Goal: Task Accomplishment & Management: Use online tool/utility

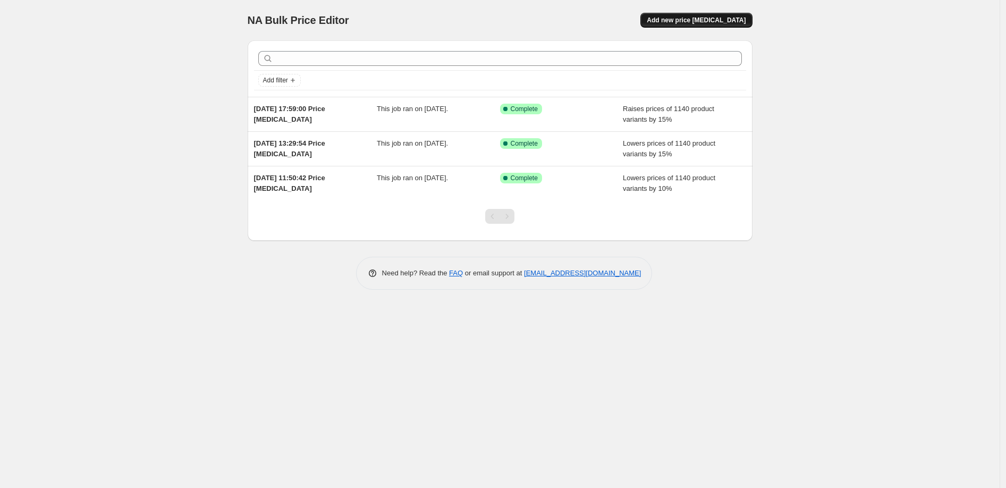
click at [686, 24] on button "Add new price [MEDICAL_DATA]" at bounding box center [696, 20] width 112 height 15
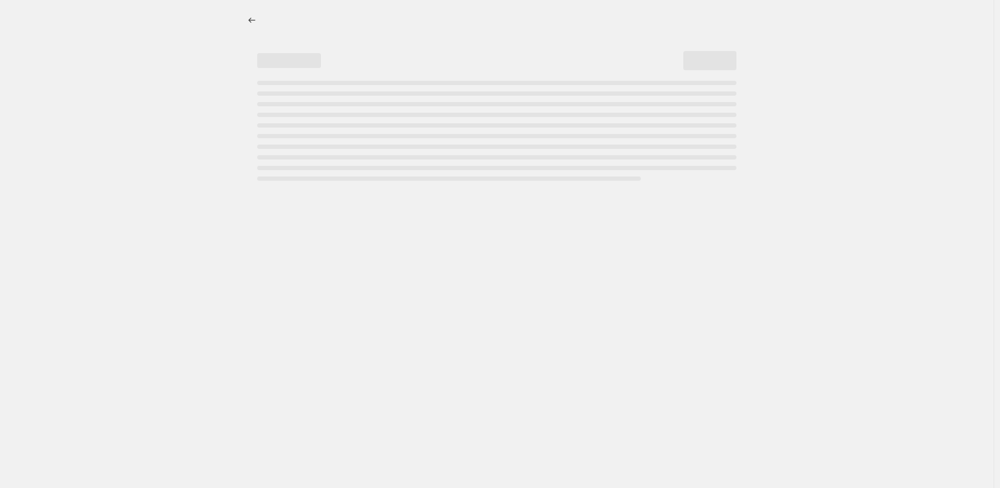
select select "percentage"
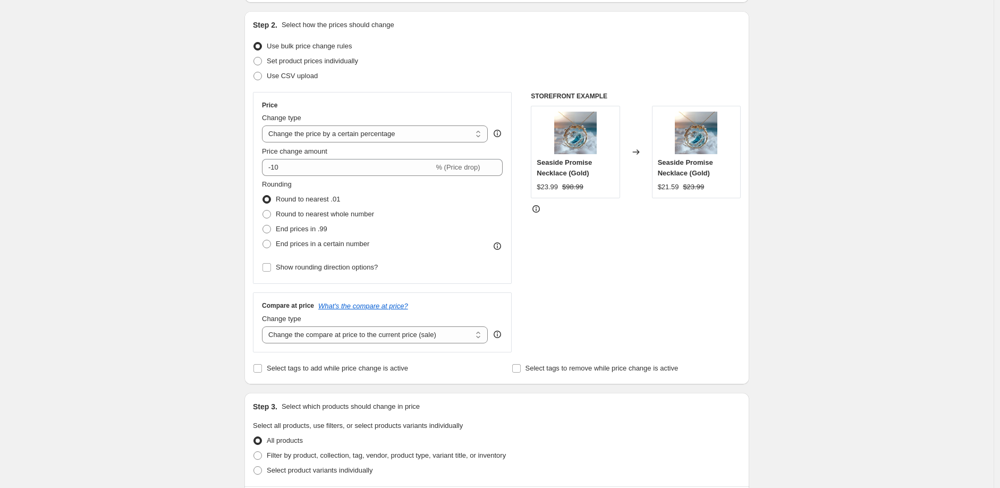
scroll to position [118, 0]
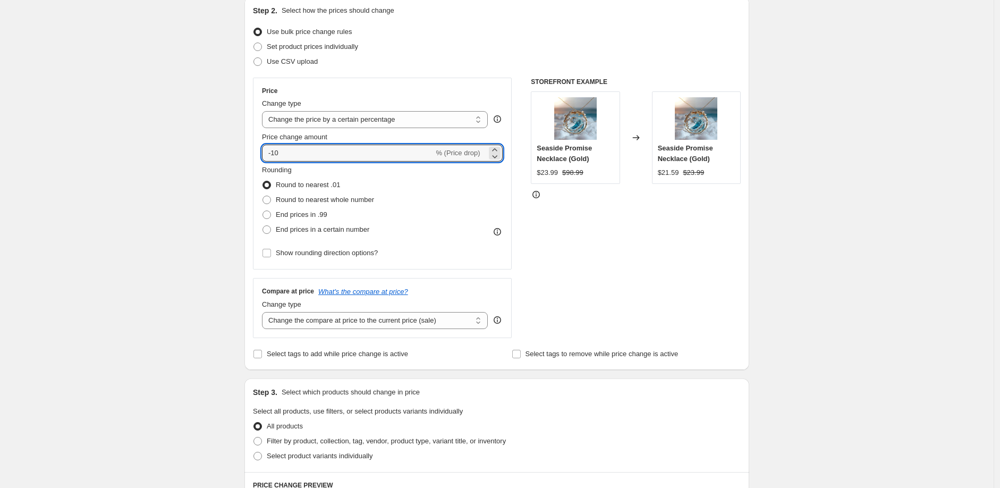
drag, startPoint x: 319, startPoint y: 158, endPoint x: 224, endPoint y: 147, distance: 96.4
click at [226, 150] on div "Create new price change job. This page is ready Create new price change job Dra…" at bounding box center [497, 414] width 994 height 1065
type input "20"
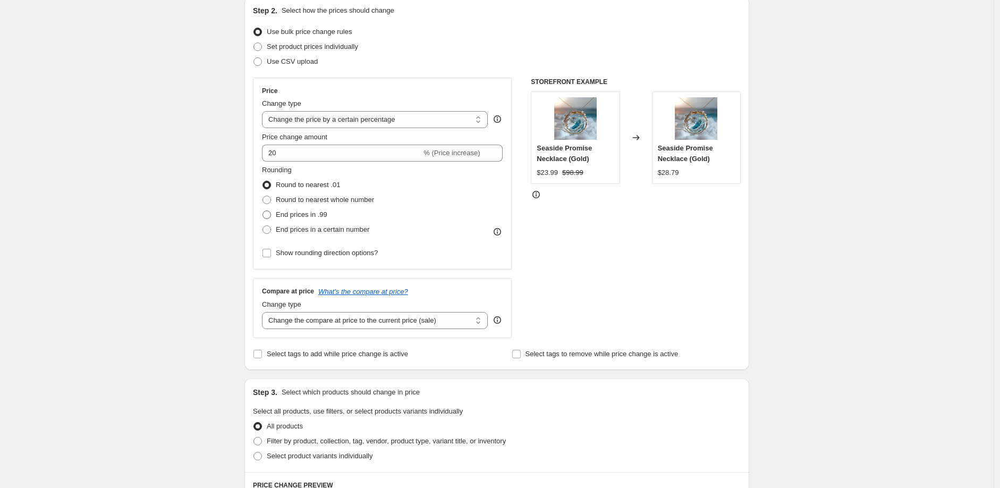
click at [298, 217] on span "End prices in .99" at bounding box center [302, 214] width 52 height 8
click at [263, 211] on input "End prices in .99" at bounding box center [262, 210] width 1 height 1
radio input "true"
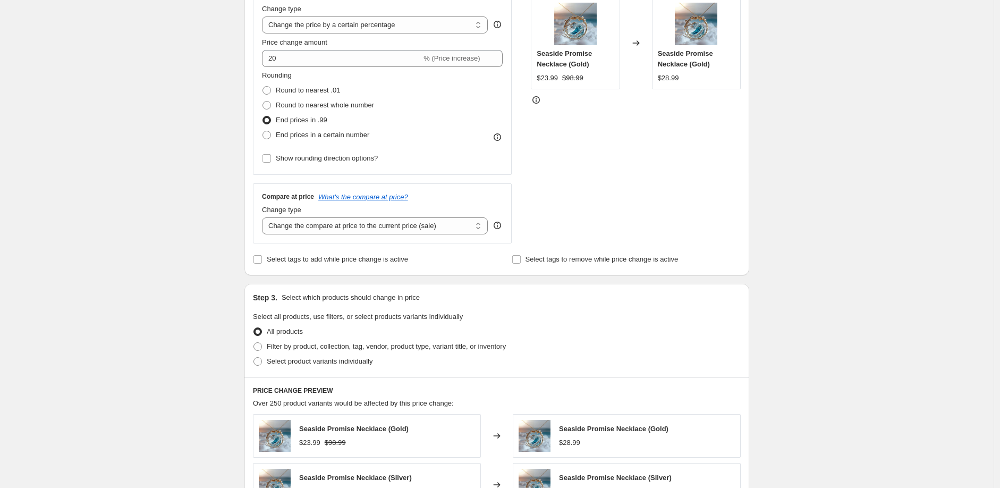
scroll to position [236, 0]
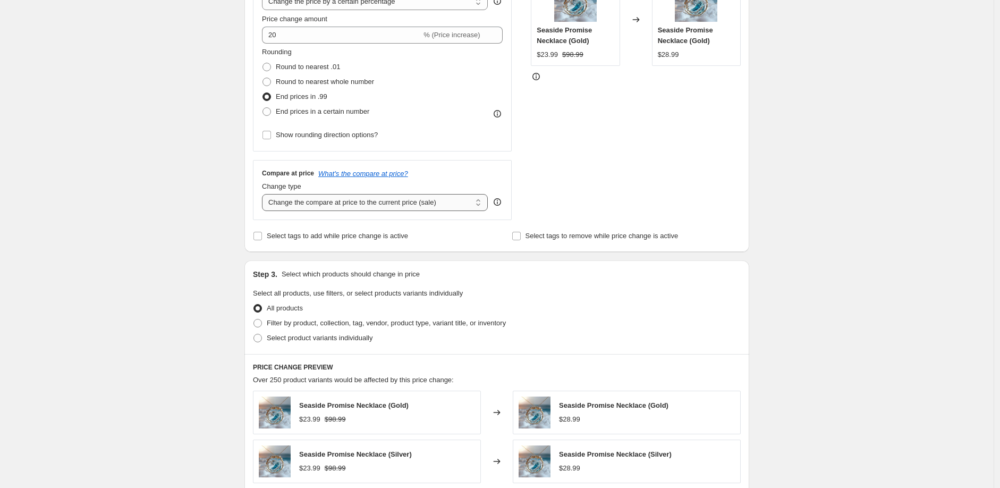
click at [354, 207] on select "Change the compare at price to the current price (sale) Change the compare at p…" at bounding box center [375, 202] width 226 height 17
select select "percentage"
click at [265, 194] on select "Change the compare at price to the current price (sale) Change the compare at p…" at bounding box center [375, 202] width 226 height 17
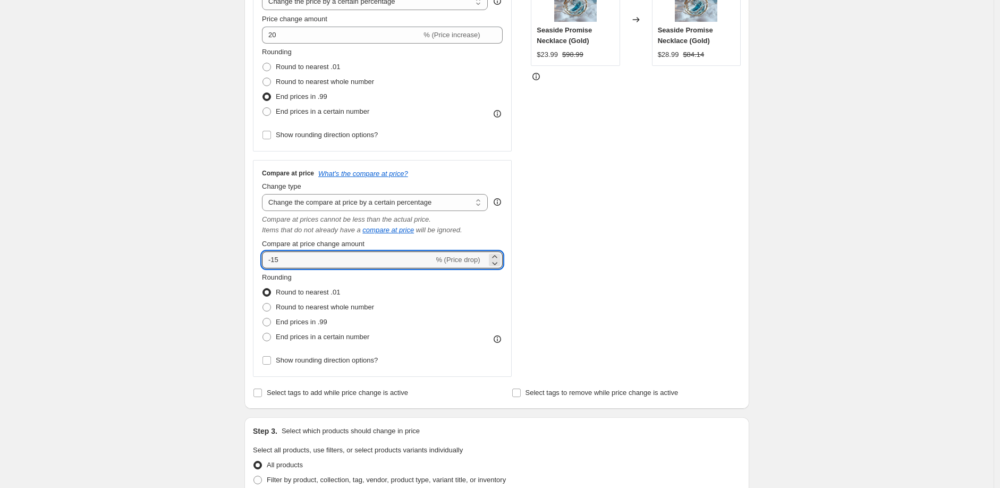
drag, startPoint x: 291, startPoint y: 262, endPoint x: 238, endPoint y: 262, distance: 53.1
click at [239, 262] on div "Step 1. Optionally give your price change job a title (eg "March 30% off sale o…" at bounding box center [492, 359] width 513 height 1126
type input "20"
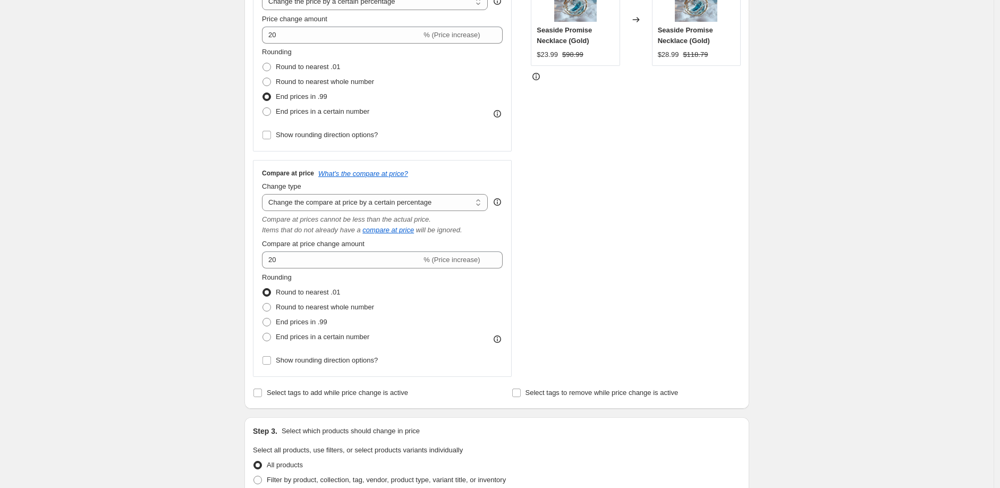
click at [194, 219] on div "Create new price change job. This page is ready Create new price change job Dra…" at bounding box center [497, 375] width 994 height 1223
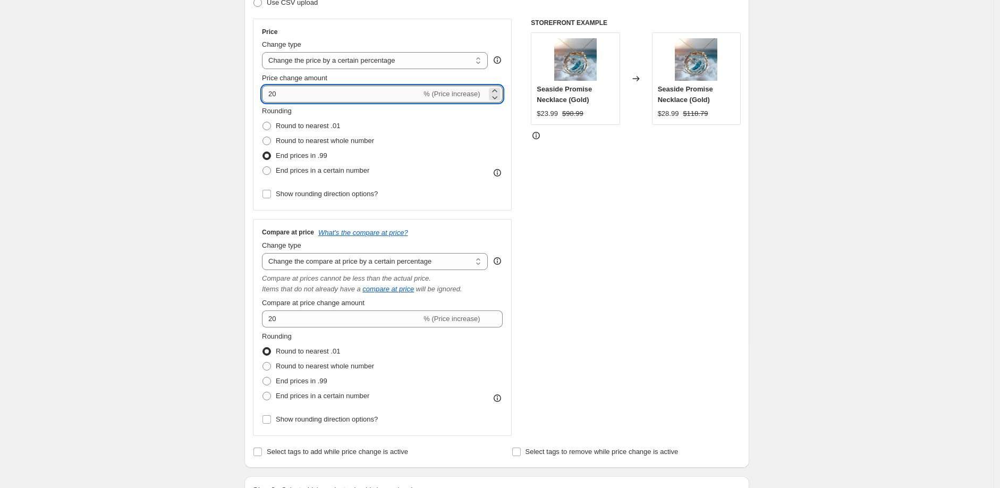
drag, startPoint x: 287, startPoint y: 92, endPoint x: 269, endPoint y: 92, distance: 18.1
click at [269, 92] on input "20" at bounding box center [341, 94] width 159 height 17
type input "30"
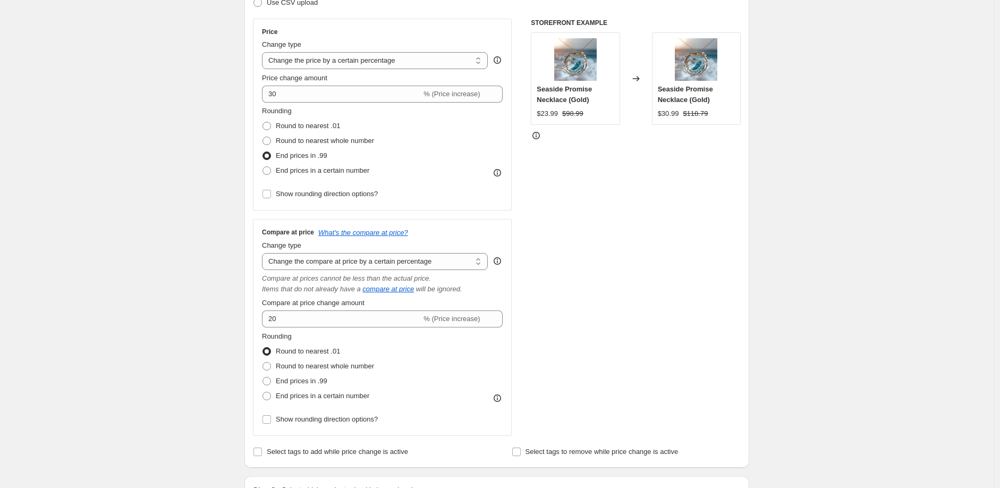
click at [193, 165] on div "Create new price change job. This page is ready Create new price change job Dra…" at bounding box center [497, 434] width 994 height 1223
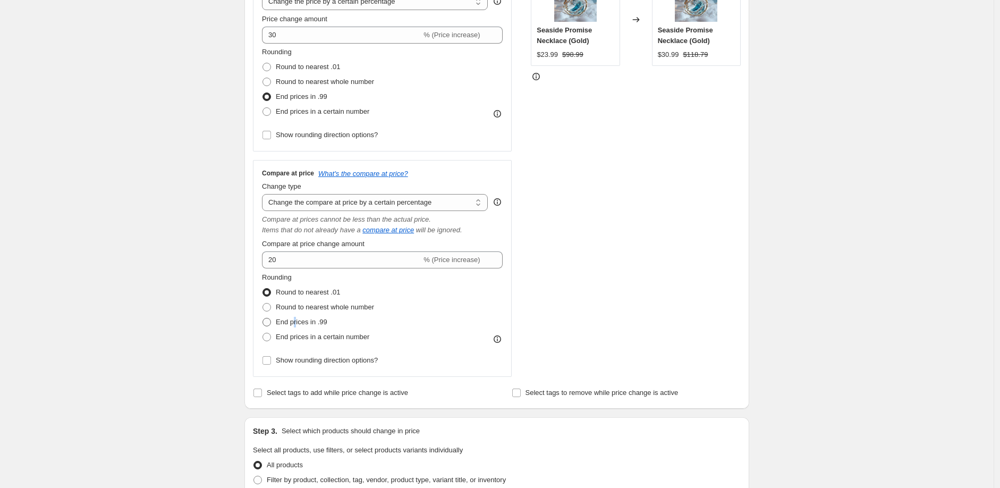
click at [298, 322] on span "End prices in .99" at bounding box center [302, 322] width 52 height 8
click at [286, 324] on span "End prices in .99" at bounding box center [302, 322] width 52 height 8
click at [263, 318] on input "End prices in .99" at bounding box center [262, 318] width 1 height 1
radio input "true"
click at [205, 289] on div "Create new price change job. This page is ready Create new price change job Dra…" at bounding box center [497, 375] width 994 height 1223
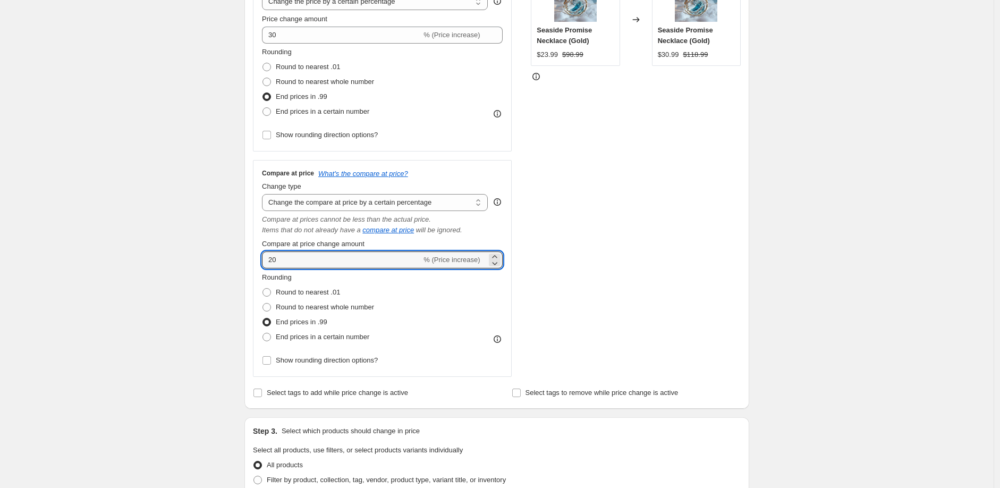
drag, startPoint x: 277, startPoint y: 262, endPoint x: 260, endPoint y: 261, distance: 16.5
click at [260, 261] on div "Compare at price What's the compare at price? Change type Change the compare at…" at bounding box center [382, 268] width 259 height 217
type input "10"
click at [203, 255] on div "Create new price change job. This page is ready Create new price change job Dra…" at bounding box center [497, 375] width 994 height 1223
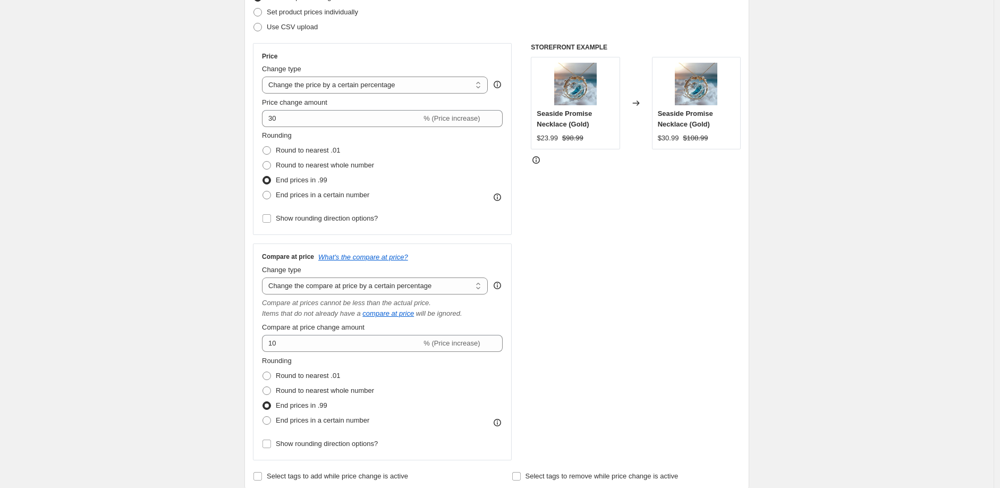
scroll to position [141, 0]
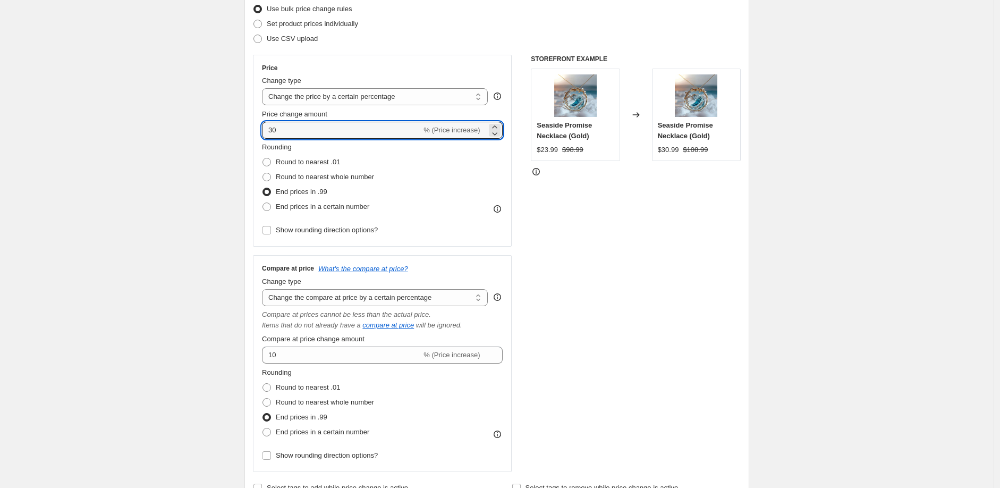
drag, startPoint x: 273, startPoint y: 125, endPoint x: 236, endPoint y: 122, distance: 37.3
click at [237, 122] on div "Create new price change job. This page is ready Create new price change job Dra…" at bounding box center [497, 470] width 530 height 1223
click at [214, 149] on div "Create new price change job. This page is ready Create new price change job Dra…" at bounding box center [497, 470] width 994 height 1223
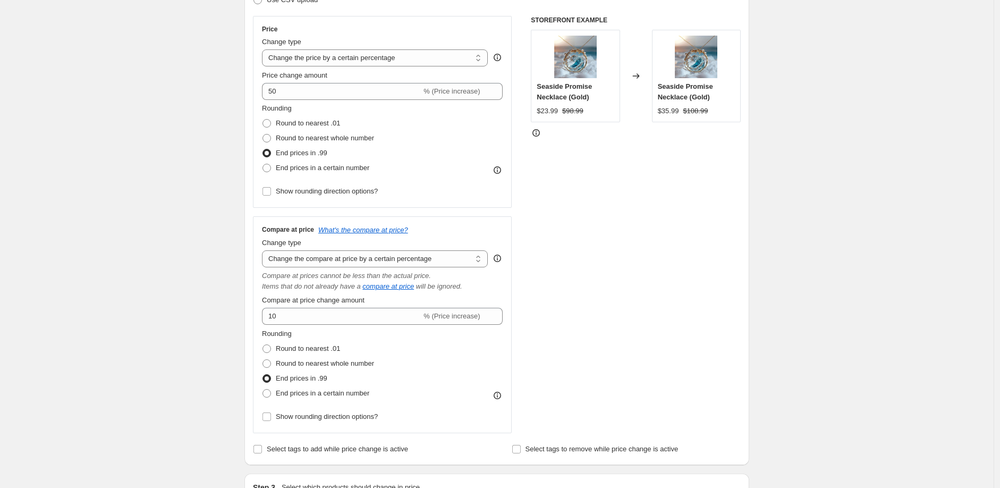
scroll to position [200, 0]
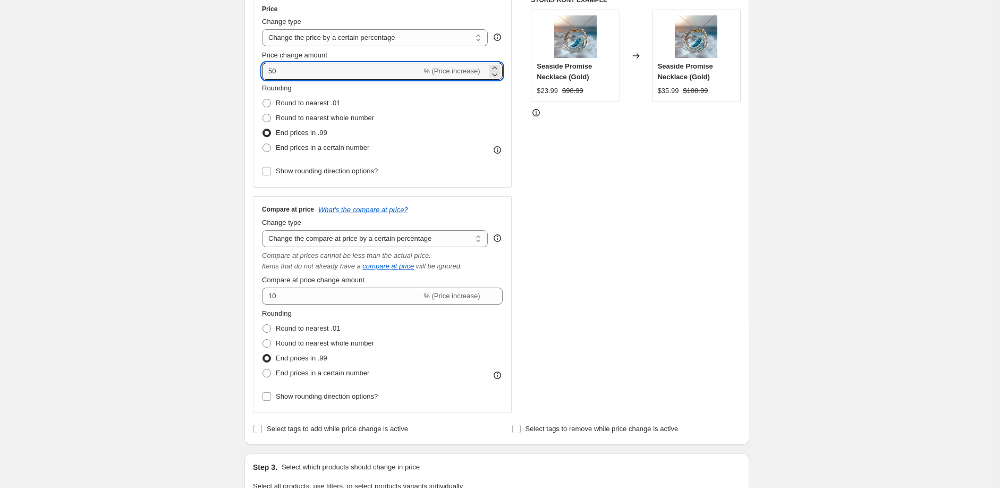
drag, startPoint x: 284, startPoint y: 72, endPoint x: 245, endPoint y: 64, distance: 39.5
click at [247, 68] on div "Step 2. Select how the prices should change Use bulk price change rules Set pro…" at bounding box center [496, 180] width 505 height 530
click at [214, 112] on div "Create new price change job. This page is ready Create new price change job Dra…" at bounding box center [497, 411] width 994 height 1223
drag, startPoint x: 286, startPoint y: 68, endPoint x: 258, endPoint y: 71, distance: 27.8
click at [258, 71] on div "Price Change type Change the price to a certain amount Change the price by a ce…" at bounding box center [382, 92] width 259 height 192
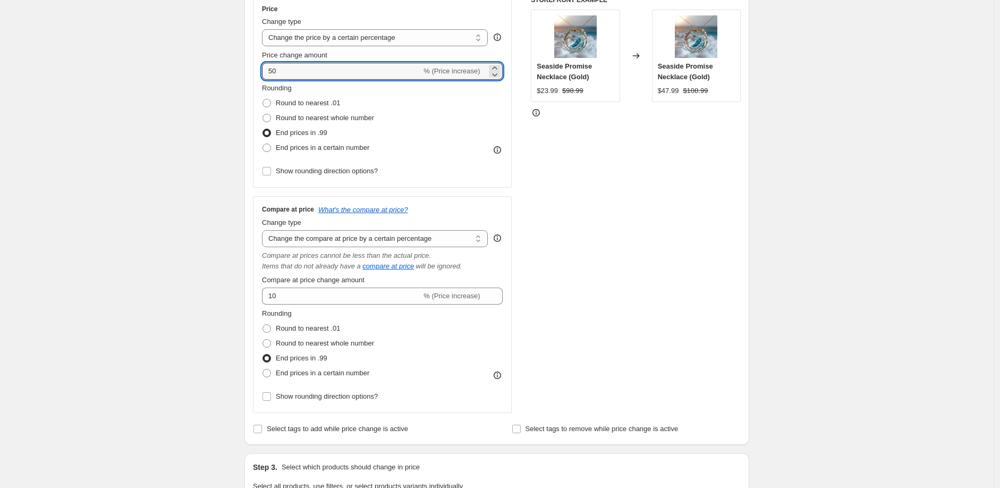
type input "50"
click at [222, 93] on div "Create new price change job. This page is ready Create new price change job Dra…" at bounding box center [497, 411] width 994 height 1223
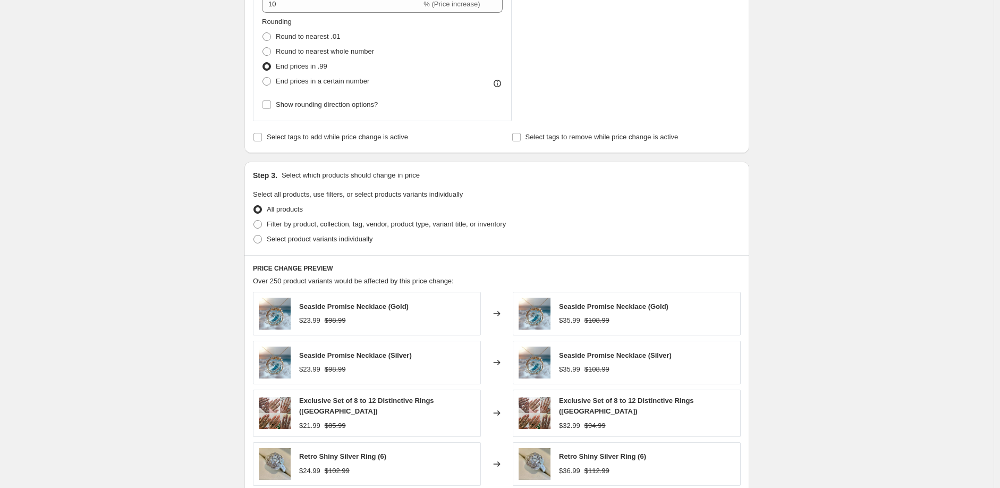
scroll to position [495, 0]
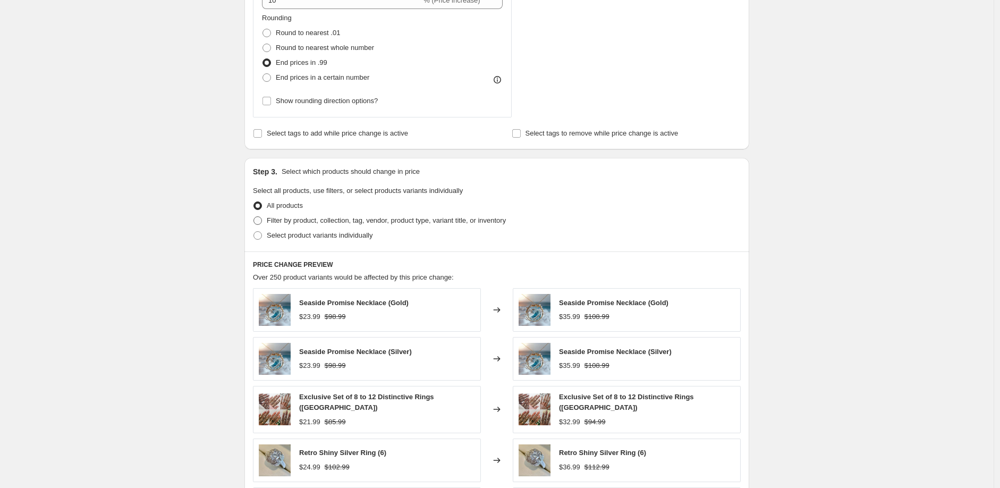
click at [317, 222] on span "Filter by product, collection, tag, vendor, product type, variant title, or inv…" at bounding box center [386, 220] width 239 height 8
click at [254, 217] on input "Filter by product, collection, tag, vendor, product type, variant title, or inv…" at bounding box center [253, 216] width 1 height 1
radio input "true"
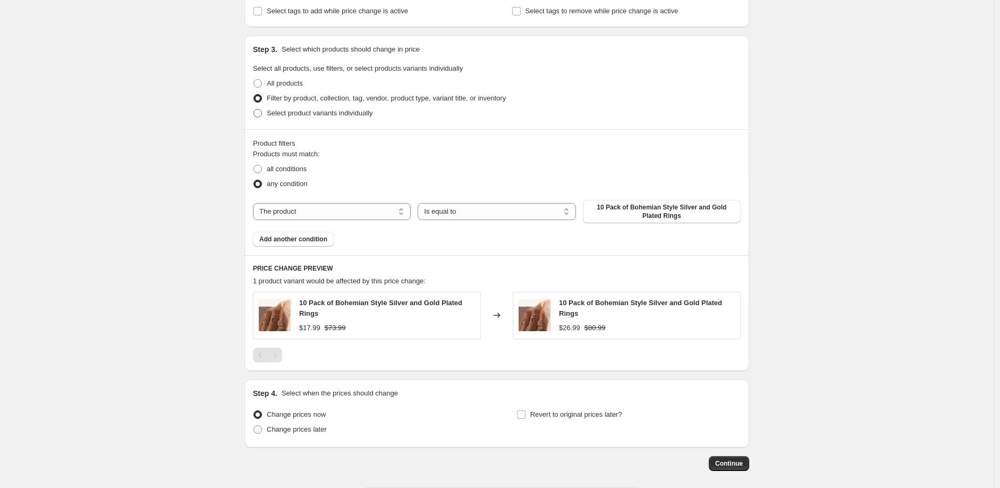
scroll to position [546, 0]
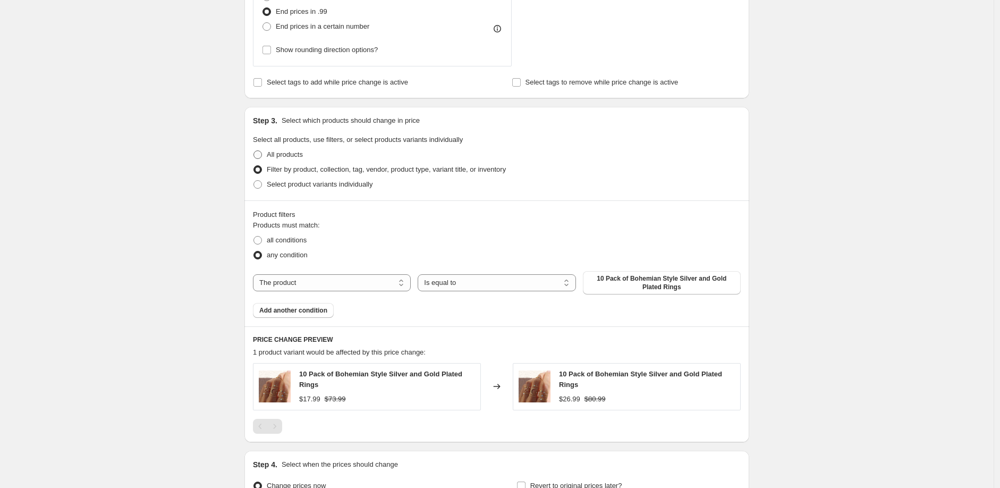
click at [289, 155] on span "All products" at bounding box center [285, 154] width 36 height 8
click at [254, 151] on input "All products" at bounding box center [253, 150] width 1 height 1
radio input "true"
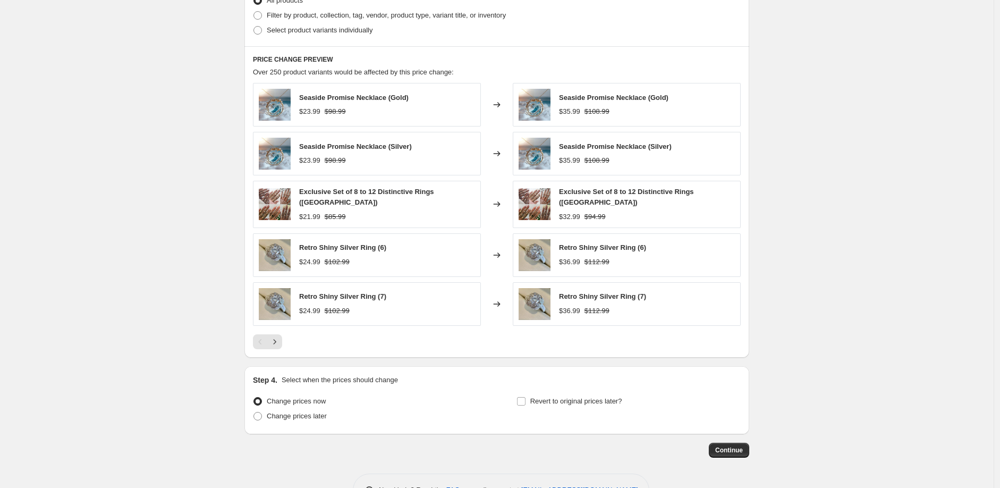
scroll to position [731, 0]
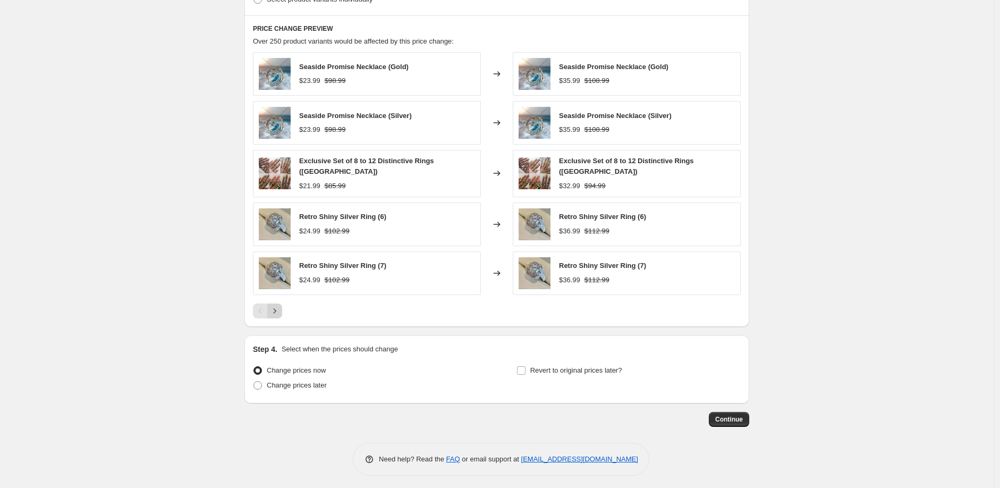
click at [280, 307] on icon "Next" at bounding box center [274, 311] width 11 height 11
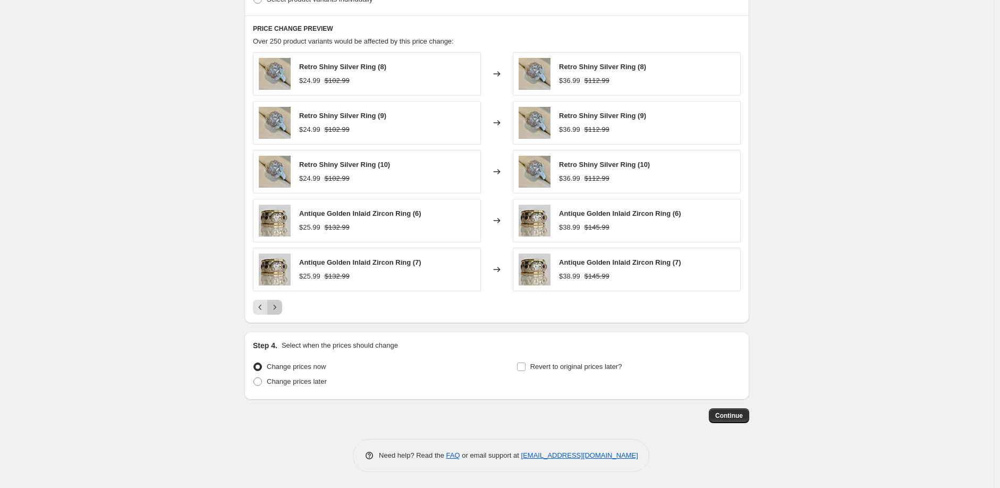
click at [280, 308] on icon "Next" at bounding box center [274, 307] width 11 height 11
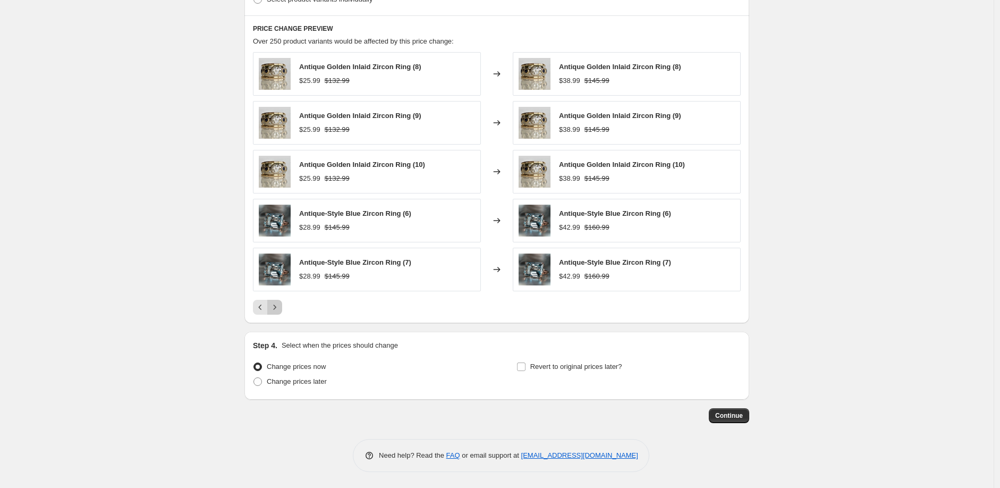
click at [280, 308] on icon "Next" at bounding box center [274, 307] width 11 height 11
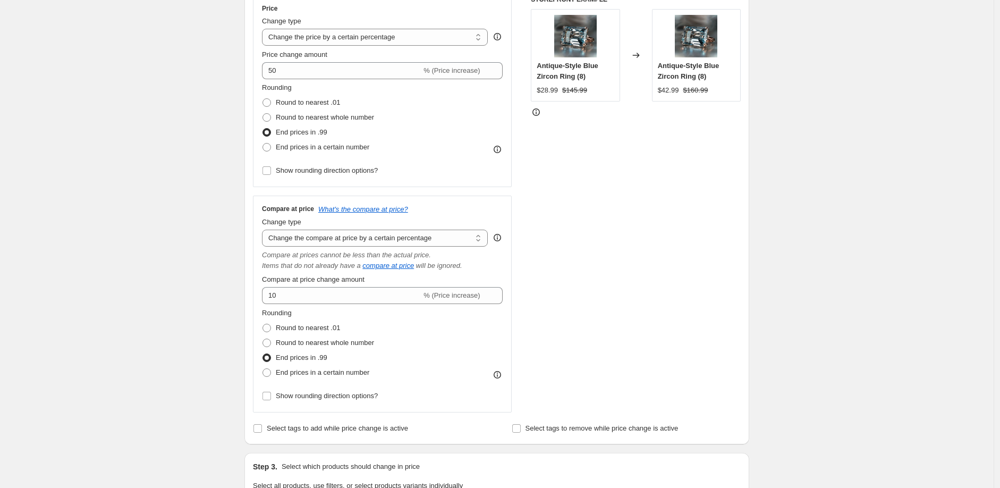
scroll to position [200, 0]
click at [302, 356] on span "End prices in .99" at bounding box center [302, 358] width 52 height 8
click at [263, 354] on input "End prices in .99" at bounding box center [262, 354] width 1 height 1
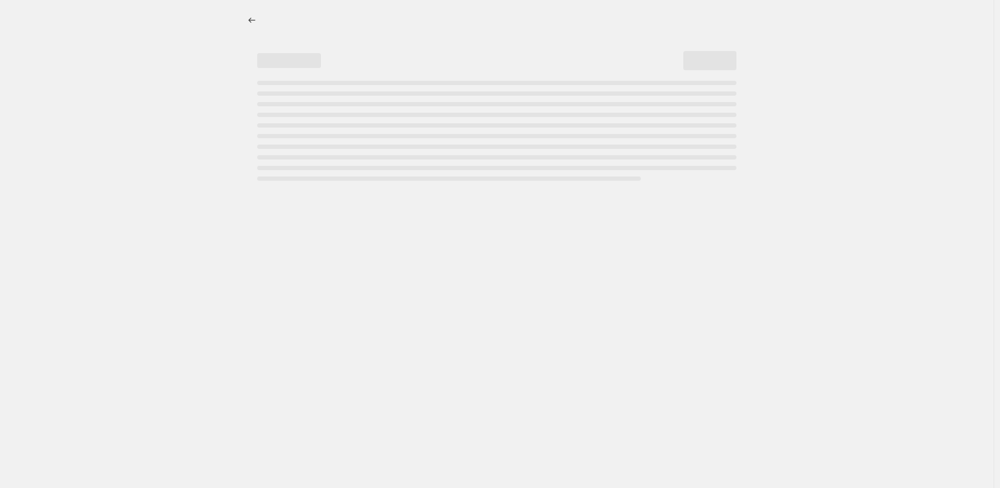
select select "percentage"
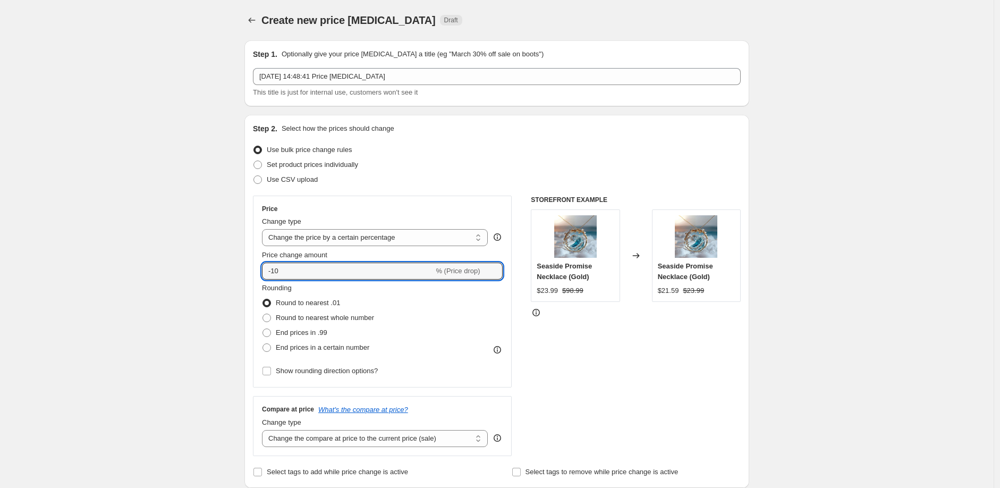
drag, startPoint x: 264, startPoint y: 273, endPoint x: 243, endPoint y: 271, distance: 20.3
type input "50"
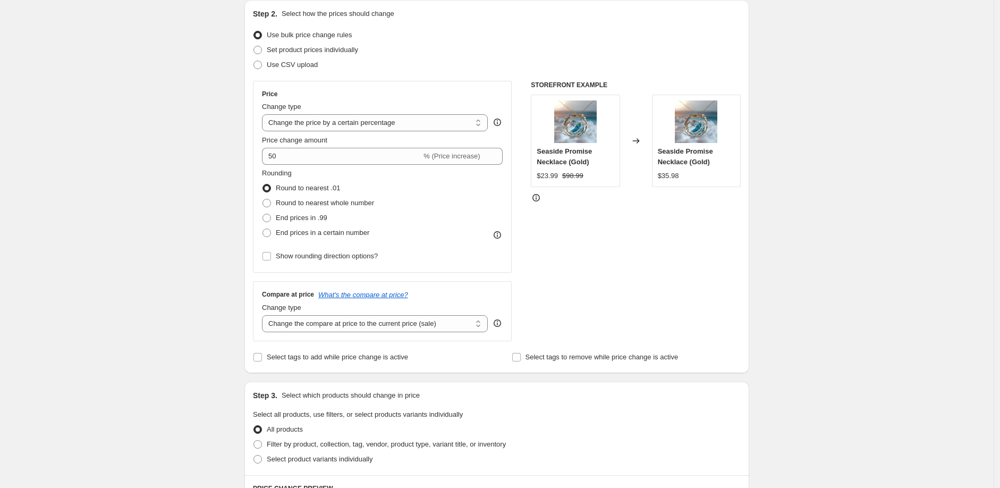
scroll to position [118, 0]
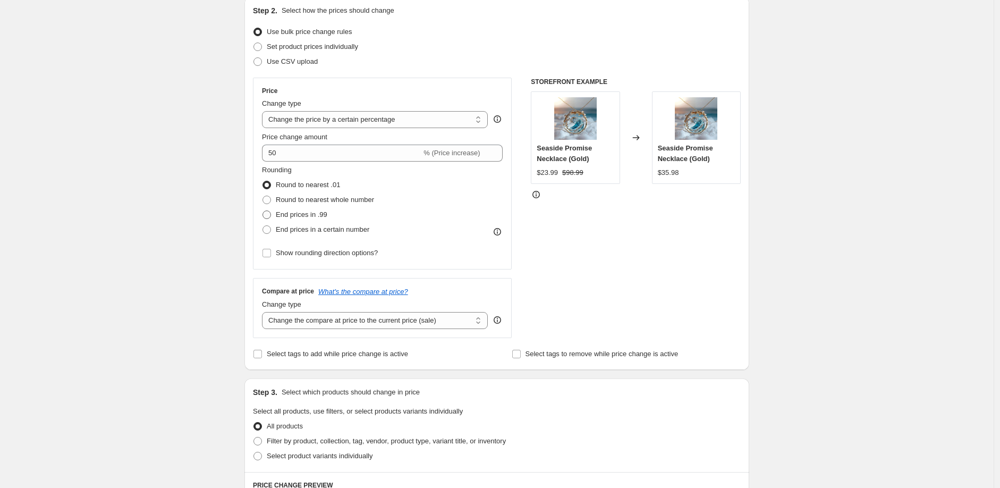
click at [299, 219] on span "End prices in .99" at bounding box center [302, 214] width 52 height 11
click at [263, 211] on input "End prices in .99" at bounding box center [262, 210] width 1 height 1
radio input "true"
click at [308, 317] on select "Change the compare at price to the current price (sale) Change the compare at p…" at bounding box center [375, 320] width 226 height 17
select select "percentage"
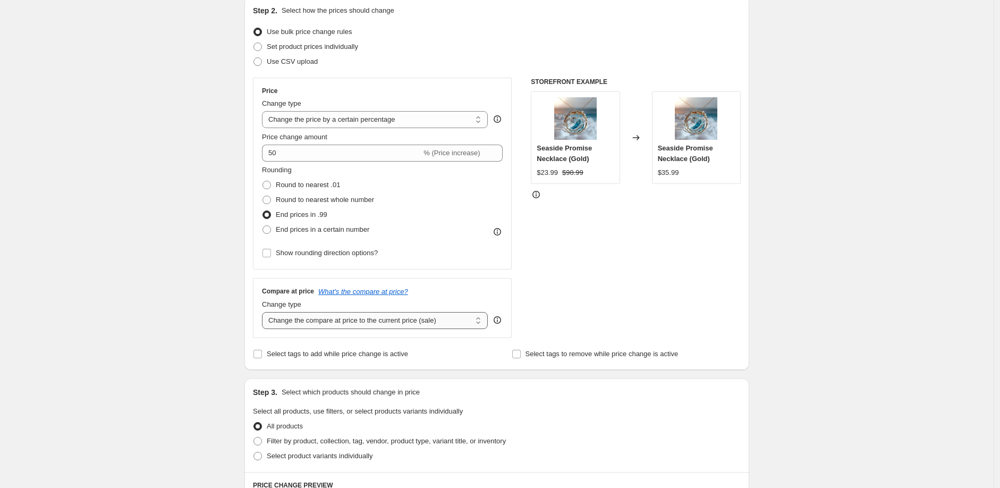
click at [265, 312] on select "Change the compare at price to the current price (sale) Change the compare at p…" at bounding box center [375, 320] width 226 height 17
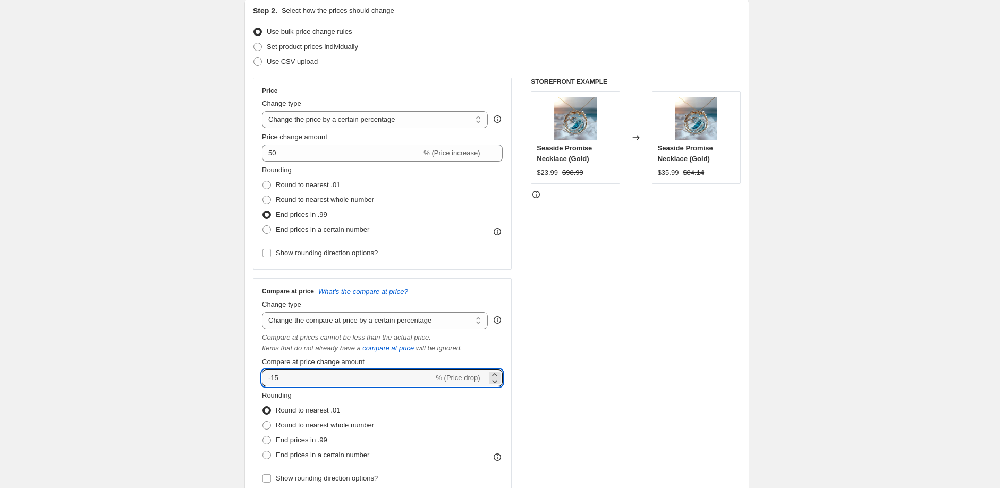
drag, startPoint x: 332, startPoint y: 374, endPoint x: 229, endPoint y: 372, distance: 103.1
click at [229, 372] on div "Create new price [MEDICAL_DATA]. This page is ready Create new price [MEDICAL_D…" at bounding box center [497, 493] width 994 height 1223
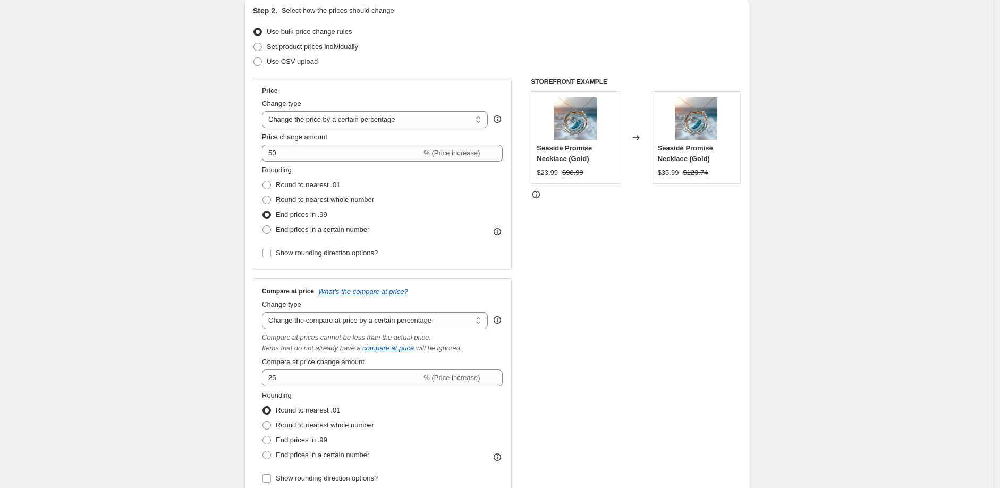
click at [192, 360] on div "Create new price [MEDICAL_DATA]. This page is ready Create new price [MEDICAL_D…" at bounding box center [497, 493] width 994 height 1223
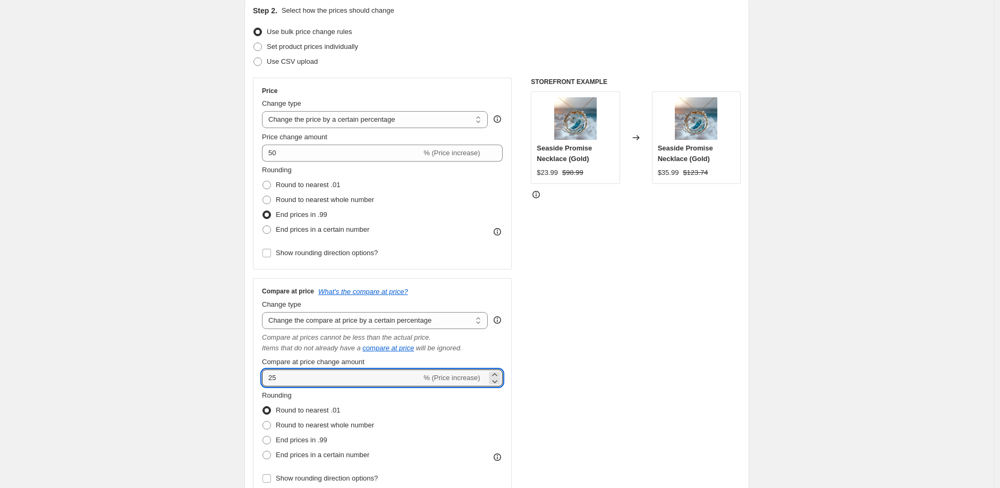
drag, startPoint x: 287, startPoint y: 379, endPoint x: 237, endPoint y: 376, distance: 50.6
click at [237, 376] on div "Create new price [MEDICAL_DATA]. This page is ready Create new price [MEDICAL_D…" at bounding box center [497, 493] width 530 height 1223
type input "15"
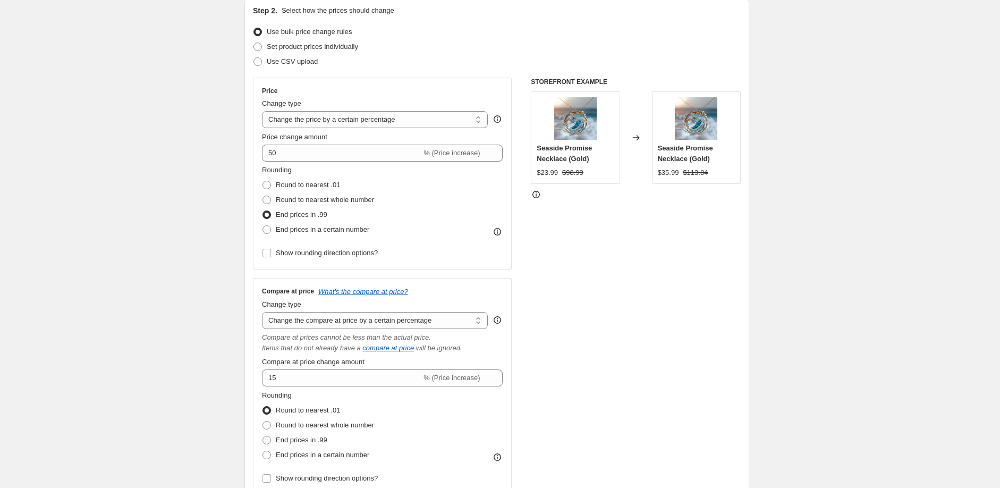
click at [197, 371] on div "Create new price [MEDICAL_DATA]. This page is ready Create new price [MEDICAL_D…" at bounding box center [497, 493] width 994 height 1223
click at [294, 435] on span "End prices in .99" at bounding box center [302, 440] width 52 height 11
click at [263, 436] on input "End prices in .99" at bounding box center [262, 436] width 1 height 1
radio input "true"
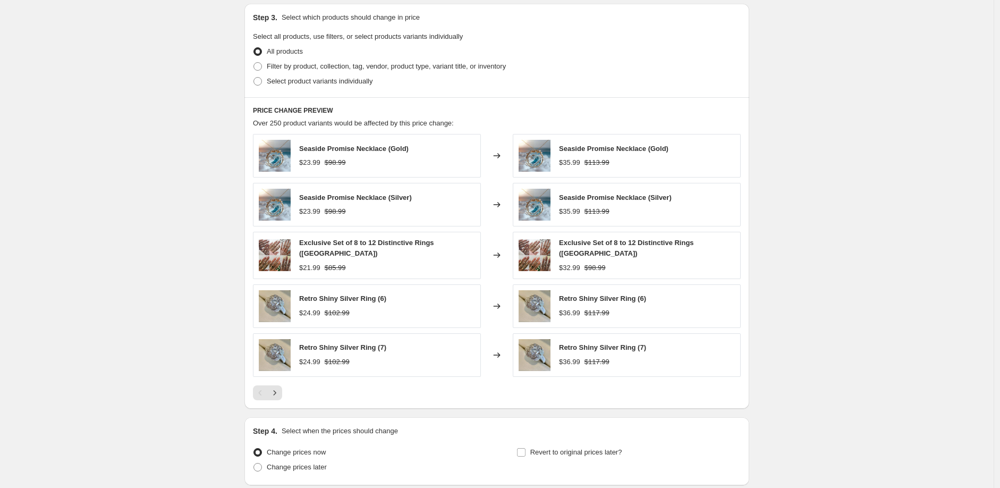
scroll to position [731, 0]
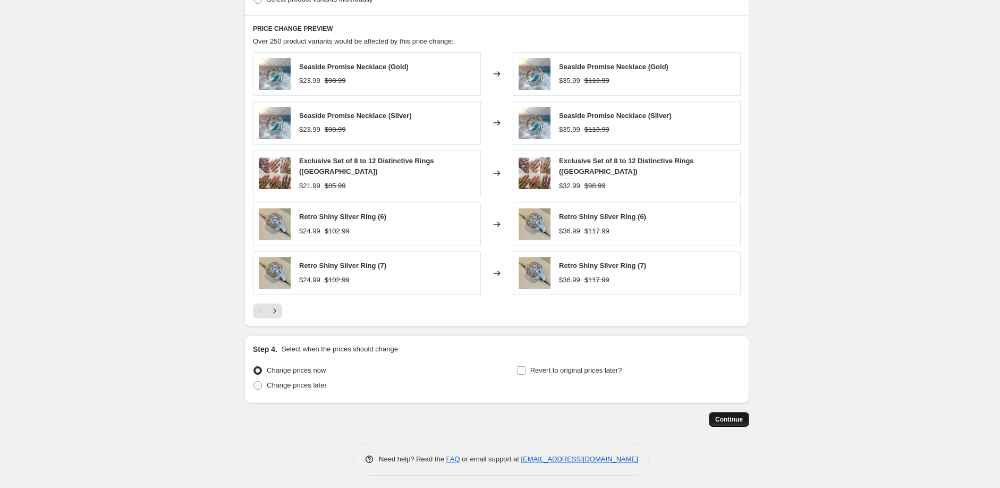
click at [747, 415] on button "Continue" at bounding box center [729, 419] width 40 height 15
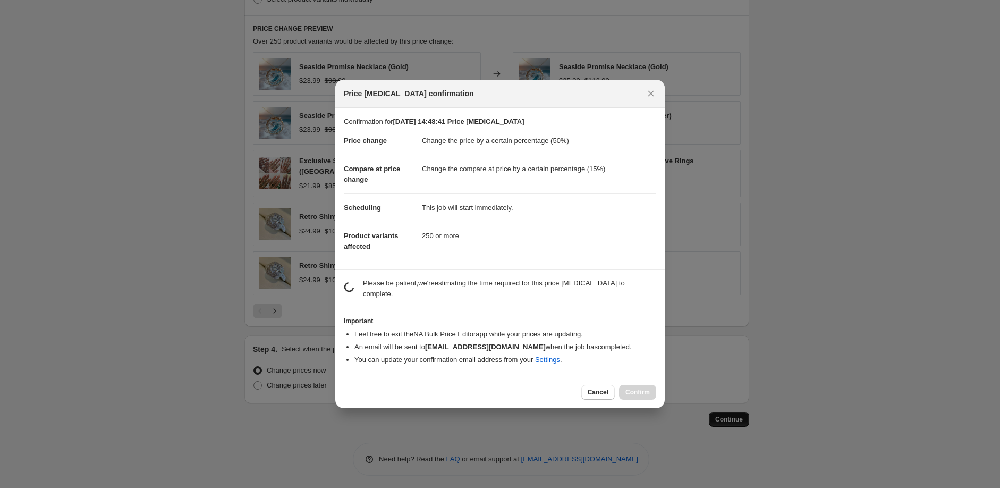
scroll to position [0, 0]
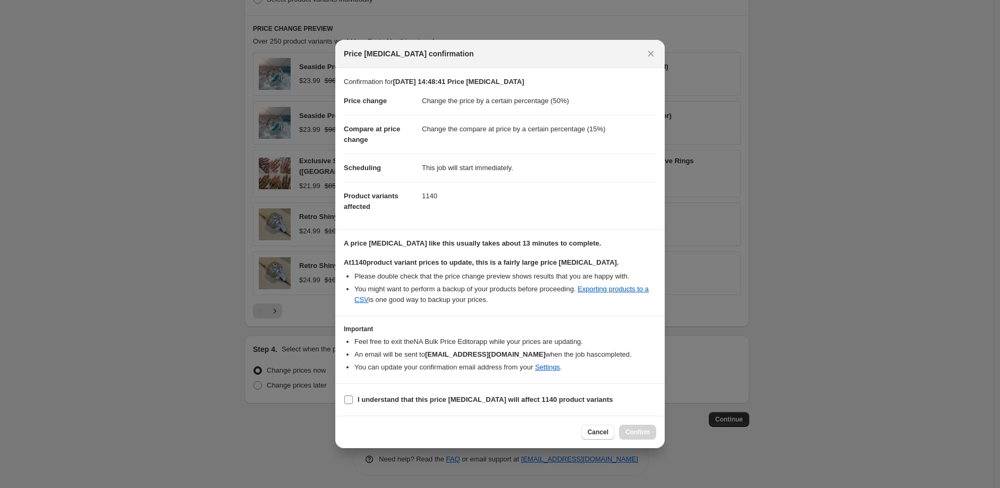
click at [429, 396] on b "I understand that this price [MEDICAL_DATA] will affect 1140 product variants" at bounding box center [486, 399] width 256 height 8
click at [353, 396] on input "I understand that this price [MEDICAL_DATA] will affect 1140 product variants" at bounding box center [348, 399] width 9 height 9
checkbox input "true"
click at [637, 433] on span "Confirm" at bounding box center [637, 432] width 24 height 9
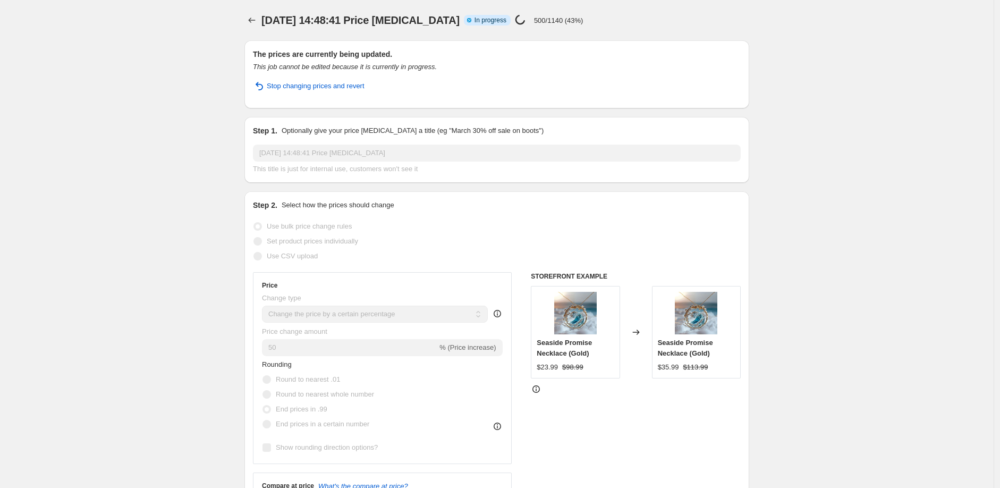
click at [654, 13] on div "[DATE] 14:48:41 Price [MEDICAL_DATA] Info Partially complete In progress Price …" at bounding box center [461, 20] width 401 height 15
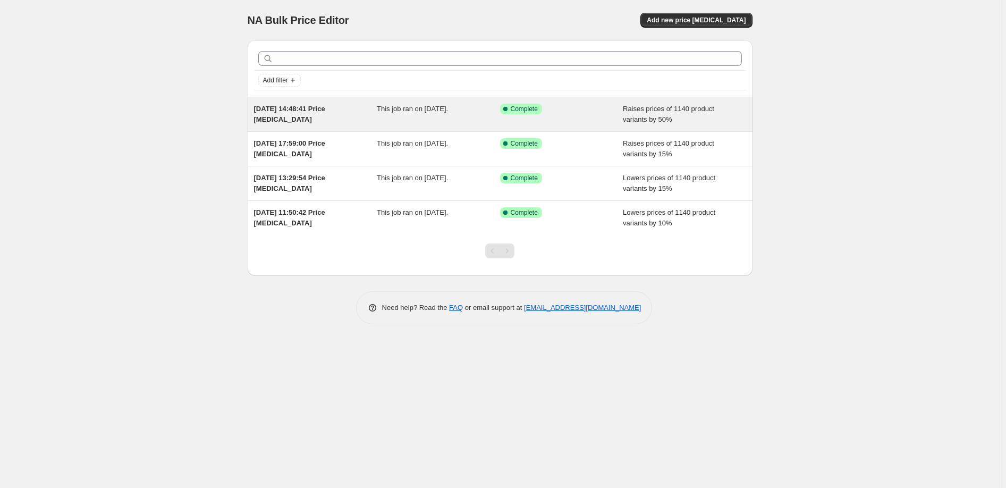
click at [325, 108] on span "2 Oct 2025, 14:48:41 Price change job" at bounding box center [289, 114] width 71 height 19
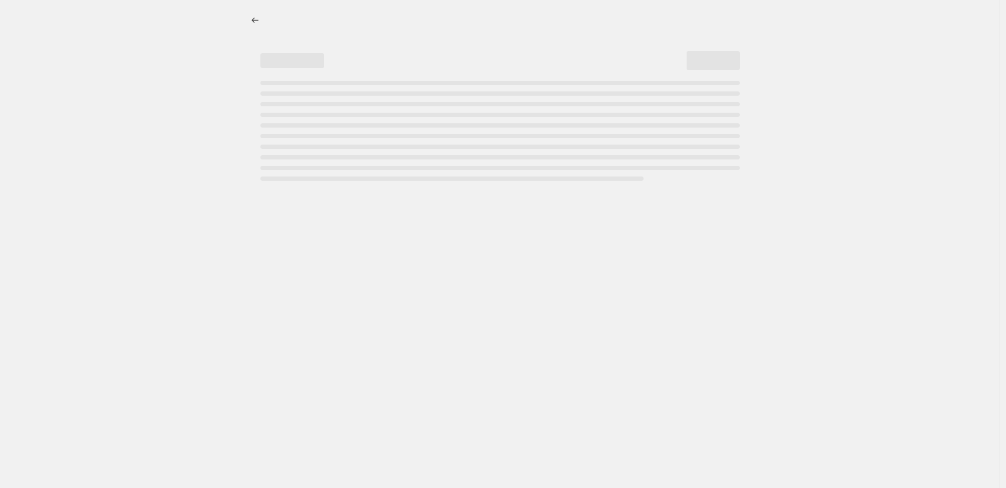
select select "percentage"
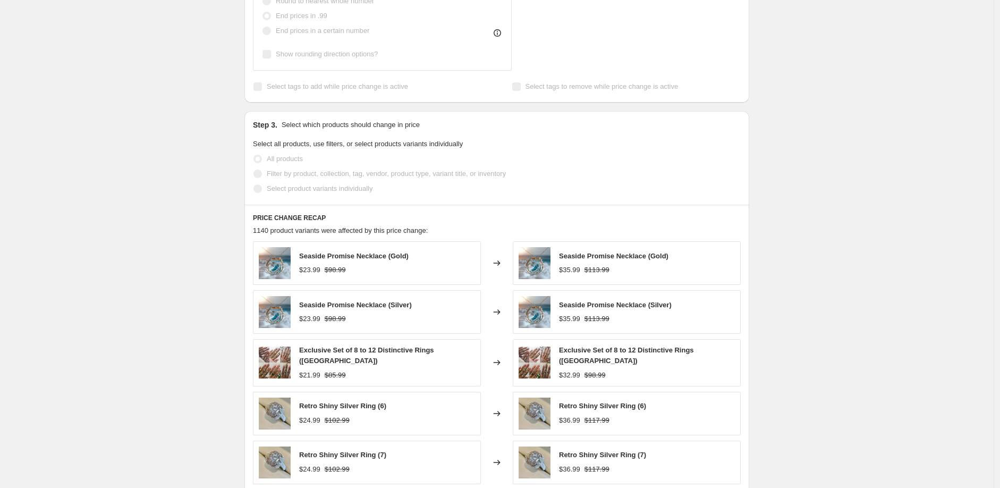
scroll to position [649, 0]
